Goal: Check status

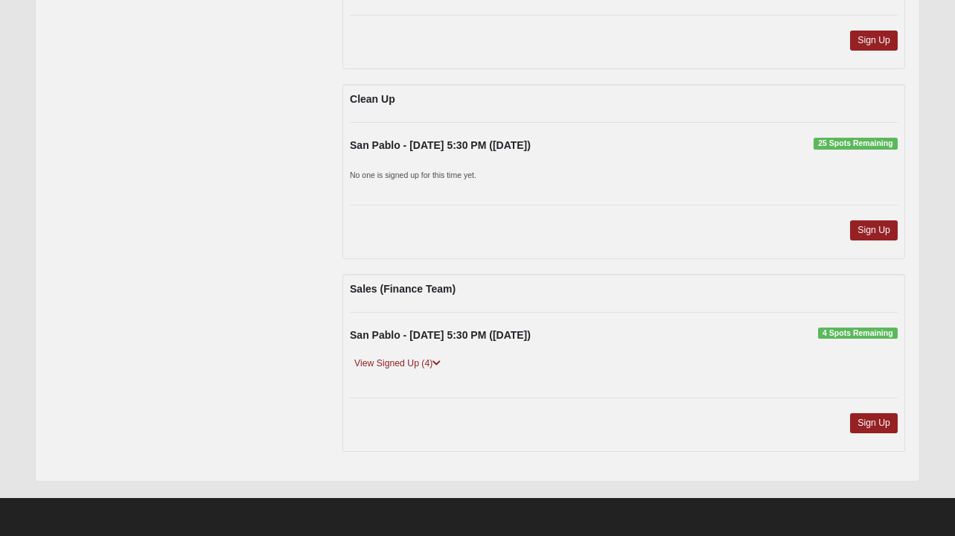
scroll to position [870, 0]
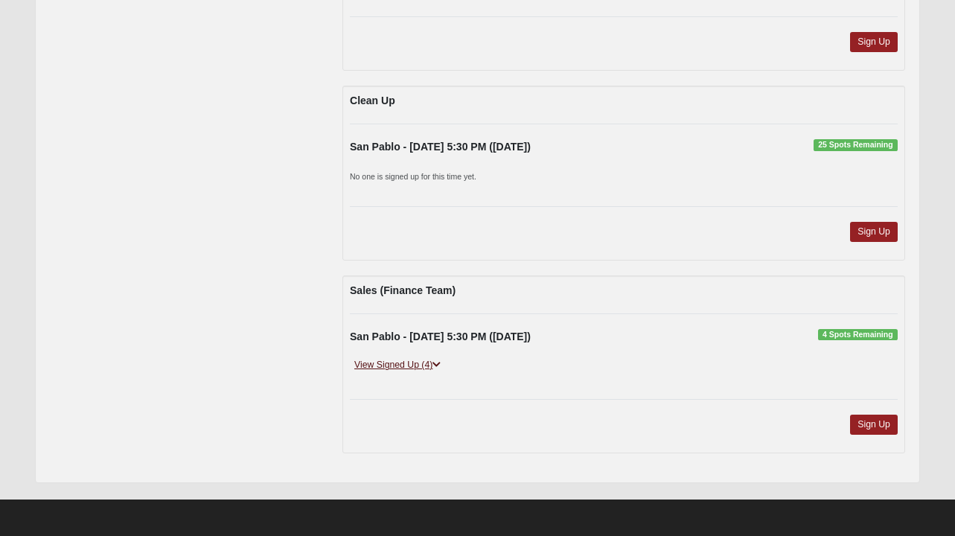
click at [418, 365] on link "View Signed Up (4)" at bounding box center [397, 365] width 95 height 16
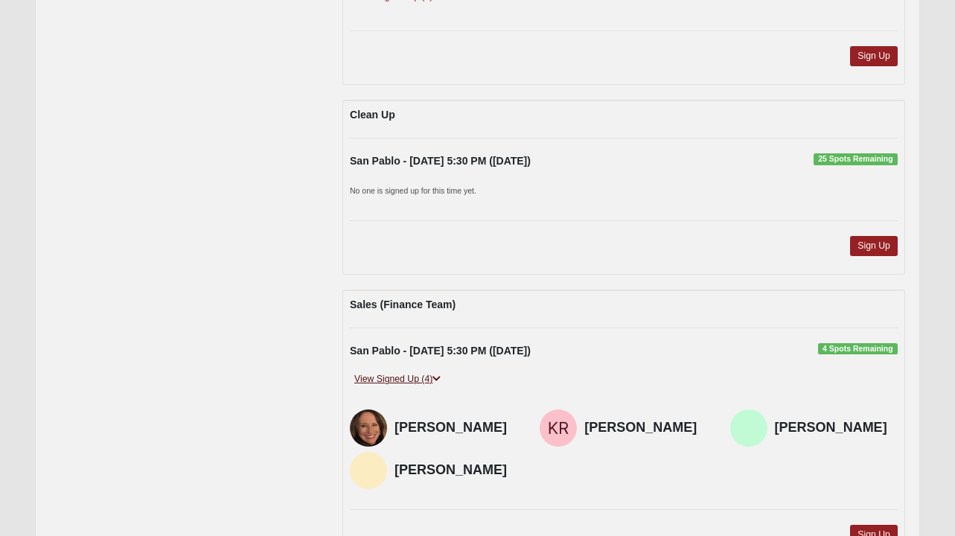
scroll to position [854, 0]
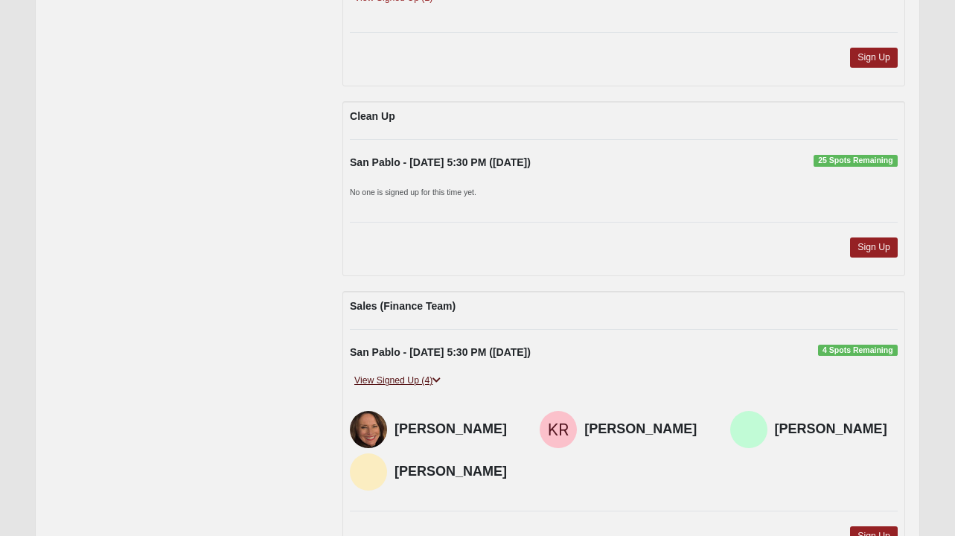
click at [411, 380] on link "View Signed Up (4)" at bounding box center [397, 381] width 95 height 16
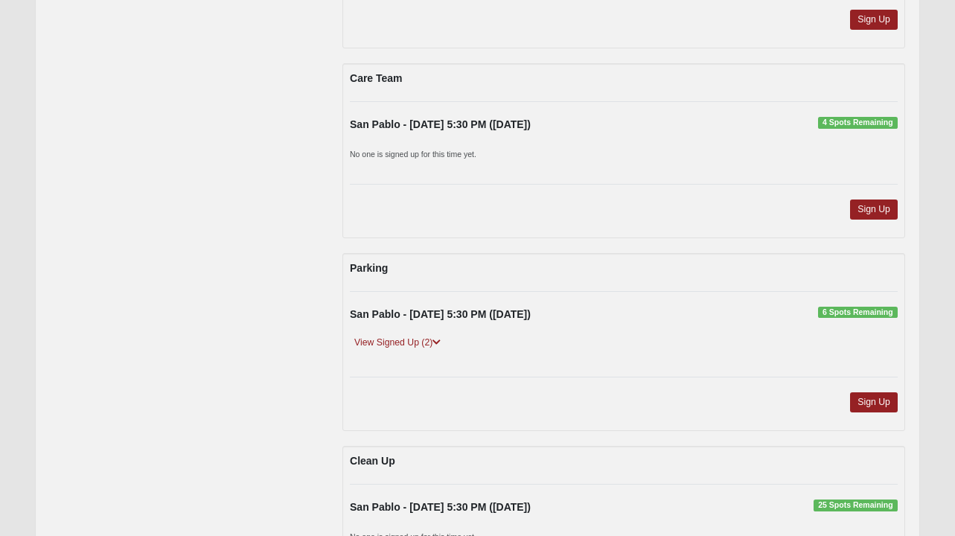
scroll to position [504, 0]
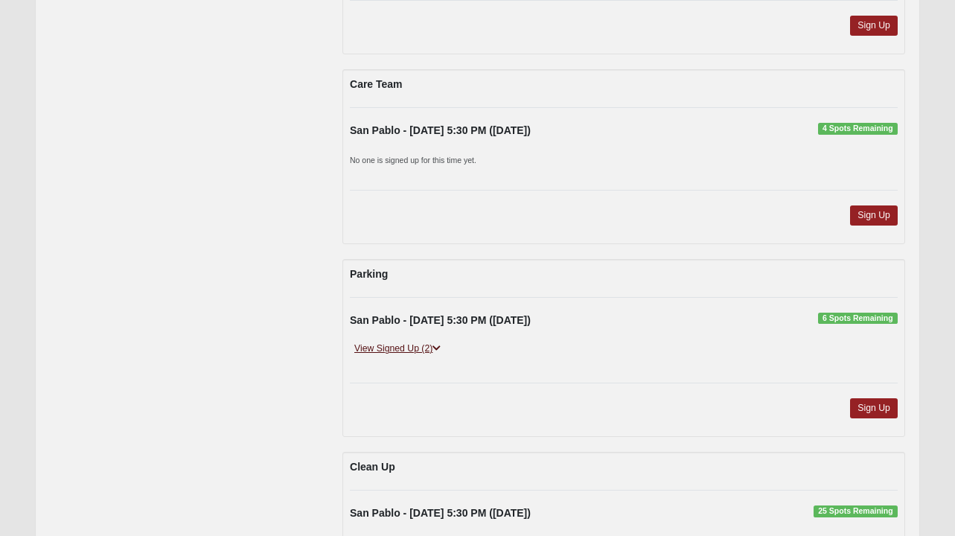
click at [429, 346] on link "View Signed Up (2)" at bounding box center [397, 349] width 95 height 16
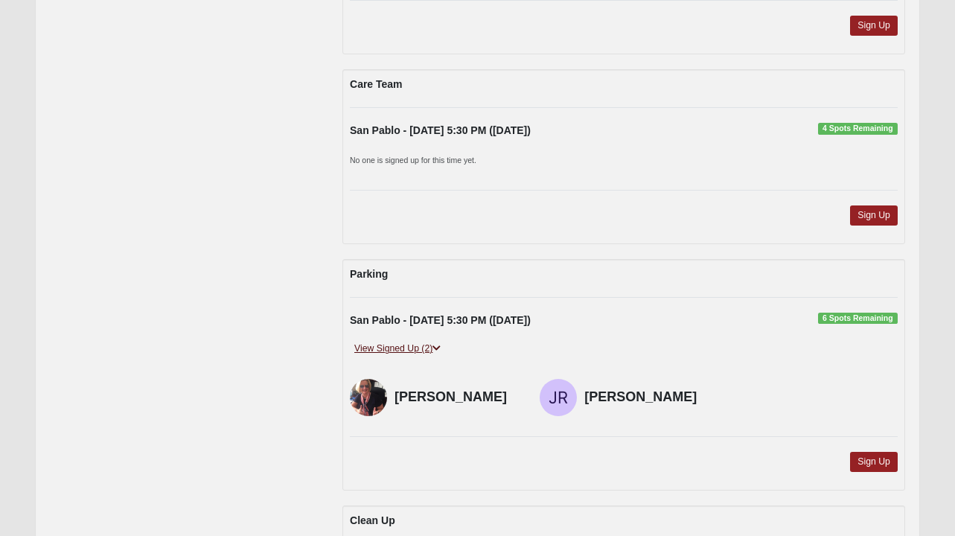
click at [429, 346] on link "View Signed Up (2)" at bounding box center [397, 349] width 95 height 16
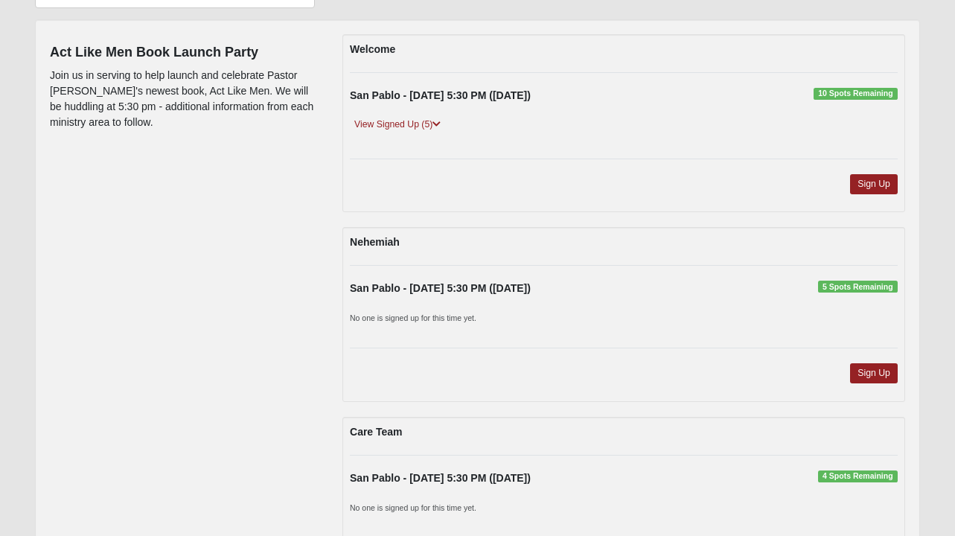
scroll to position [148, 0]
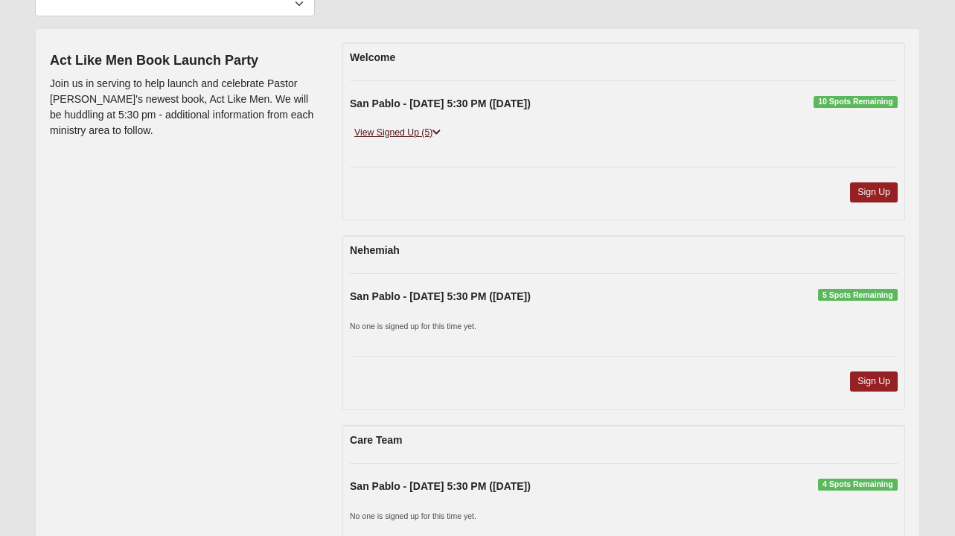
click at [371, 129] on link "View Signed Up (5)" at bounding box center [397, 133] width 95 height 16
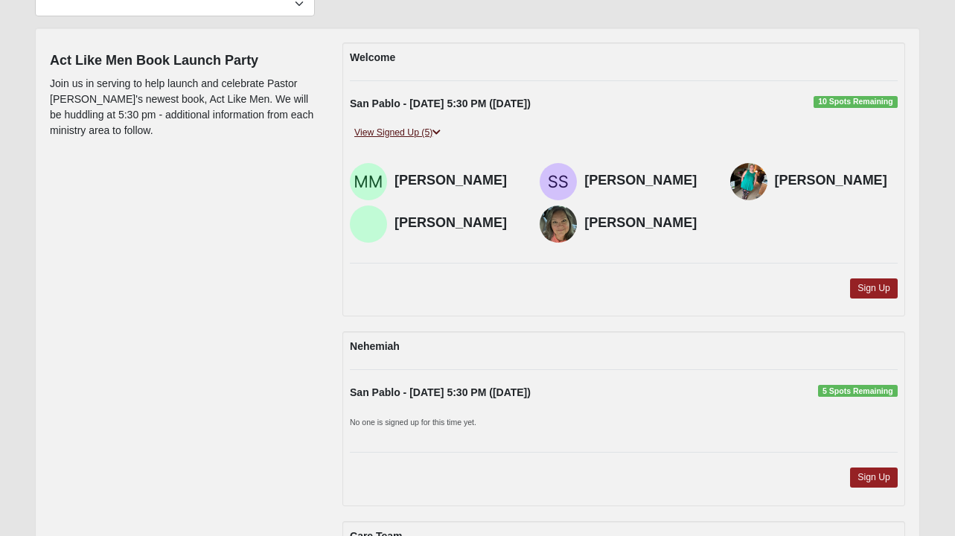
click at [380, 129] on link "View Signed Up (5)" at bounding box center [397, 133] width 95 height 16
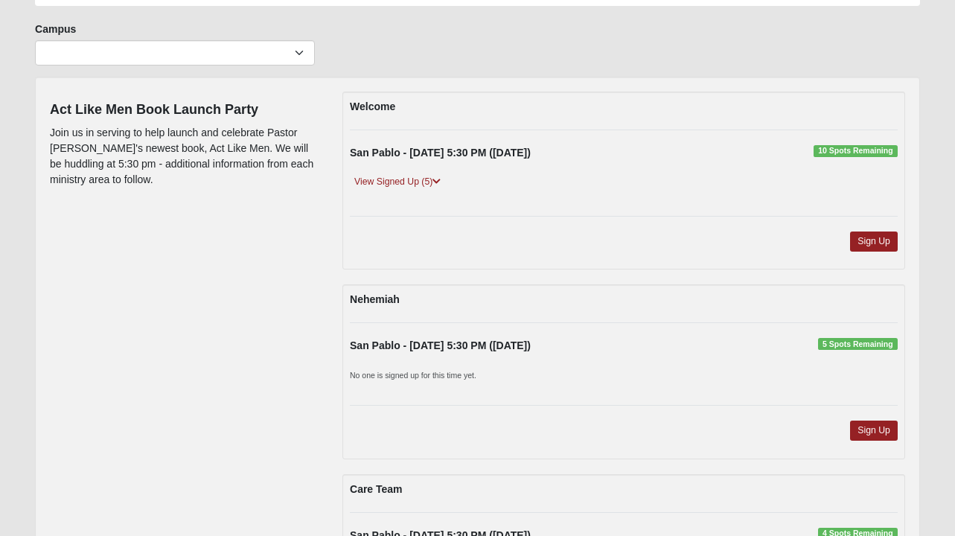
scroll to position [71, 0]
